Goal: Information Seeking & Learning: Learn about a topic

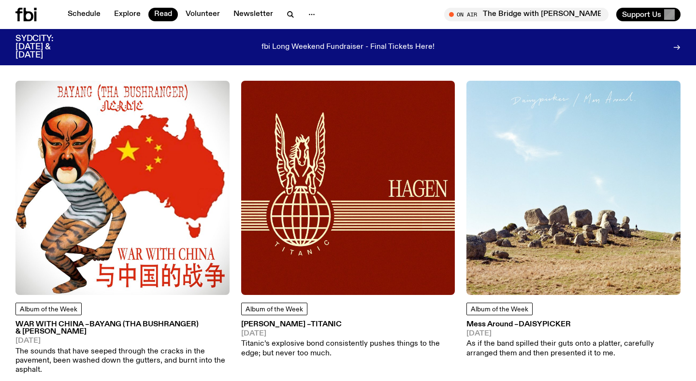
scroll to position [70, 0]
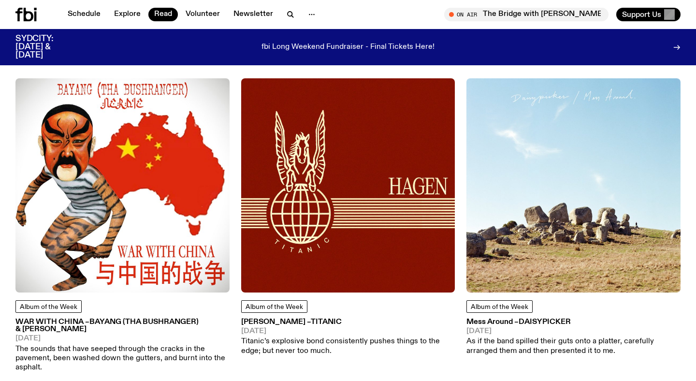
click at [539, 184] on img at bounding box center [573, 185] width 214 height 214
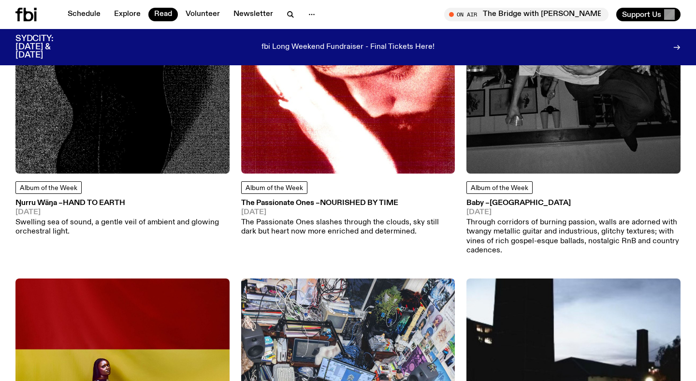
scroll to position [508, 0]
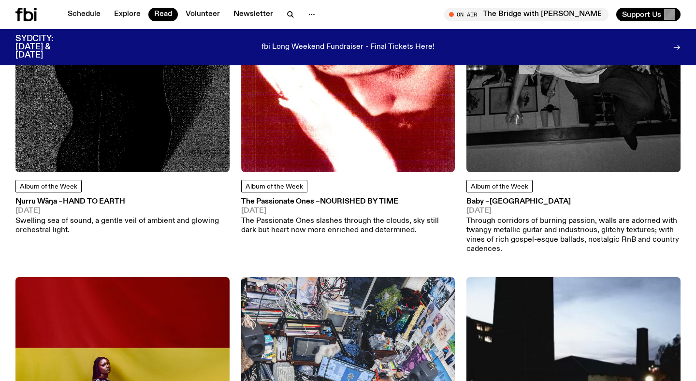
click at [151, 133] on img at bounding box center [122, 65] width 214 height 214
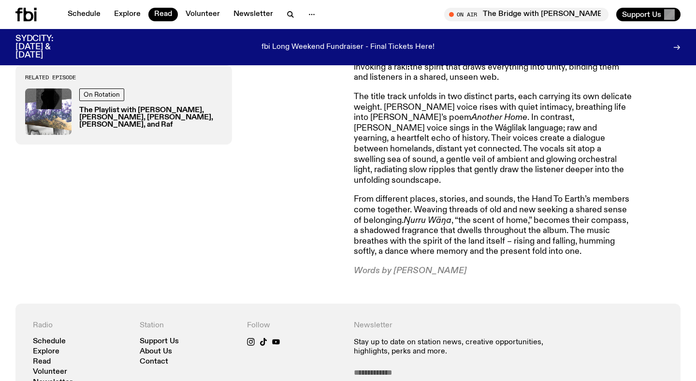
scroll to position [509, 0]
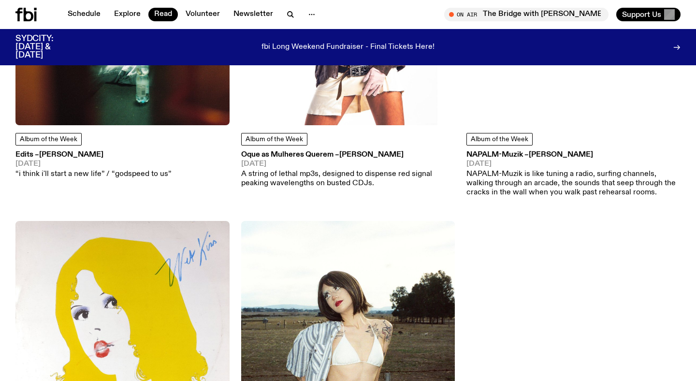
scroll to position [1202, 0]
